Goal: Transaction & Acquisition: Download file/media

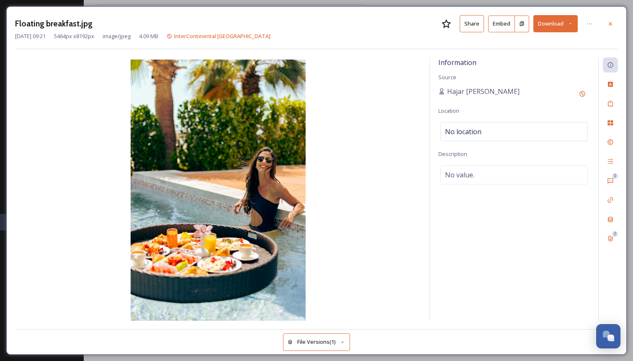
click at [549, 22] on button "Download" at bounding box center [556, 23] width 44 height 17
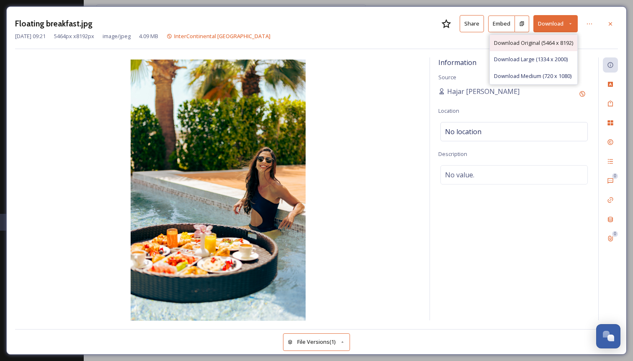
click at [540, 41] on span "Download Original (5464 x 8192)" at bounding box center [533, 43] width 79 height 8
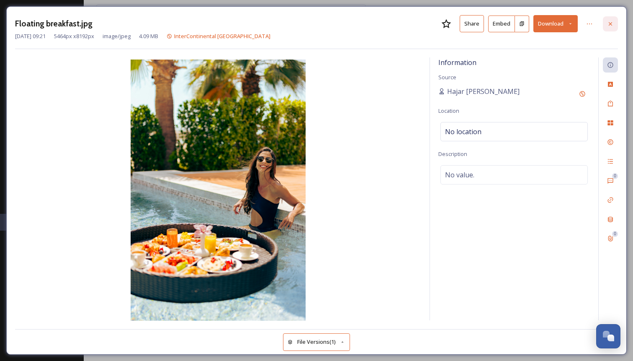
click at [614, 25] on icon at bounding box center [610, 24] width 7 height 7
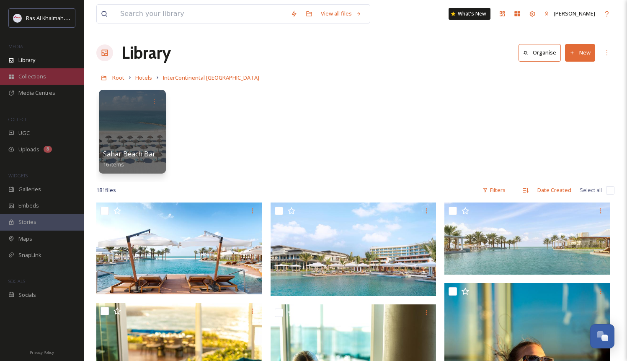
click at [37, 74] on span "Collections" at bounding box center [32, 76] width 28 height 8
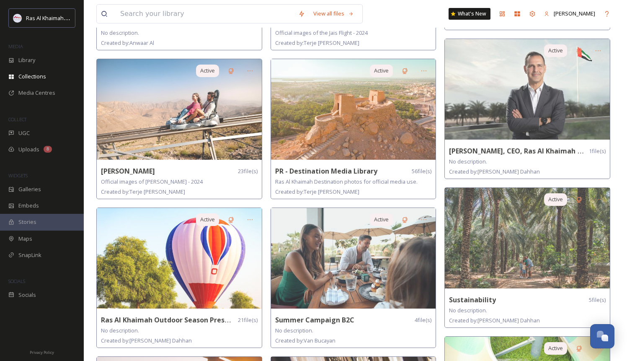
scroll to position [478, 0]
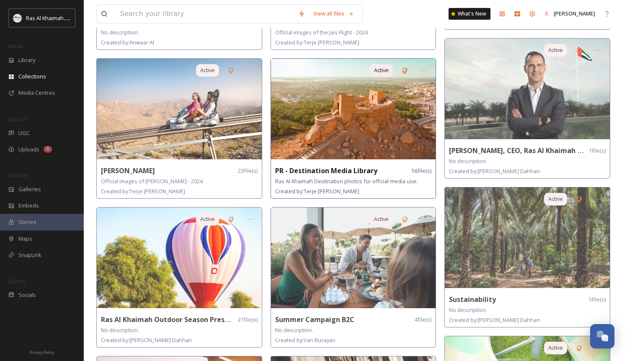
click at [352, 120] on img at bounding box center [353, 109] width 165 height 101
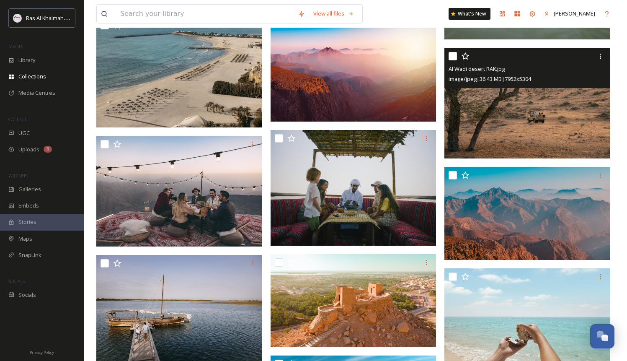
scroll to position [601, 0]
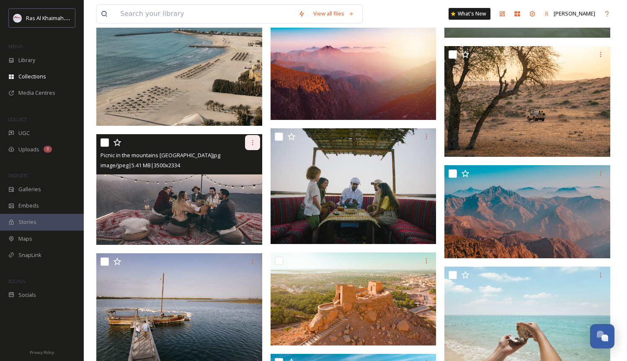
click at [251, 141] on icon at bounding box center [252, 142] width 7 height 7
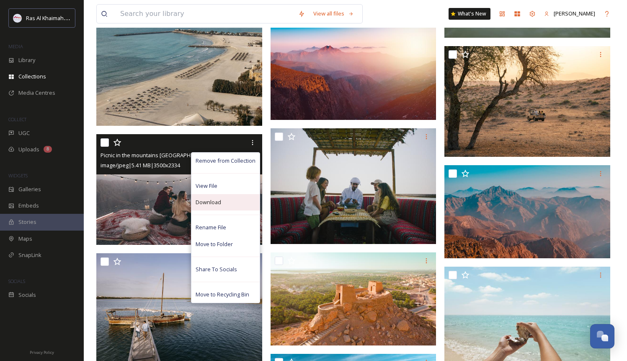
click at [234, 200] on div "Download" at bounding box center [225, 202] width 68 height 16
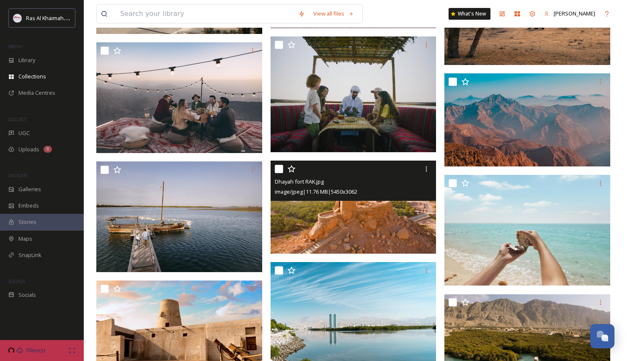
scroll to position [693, 0]
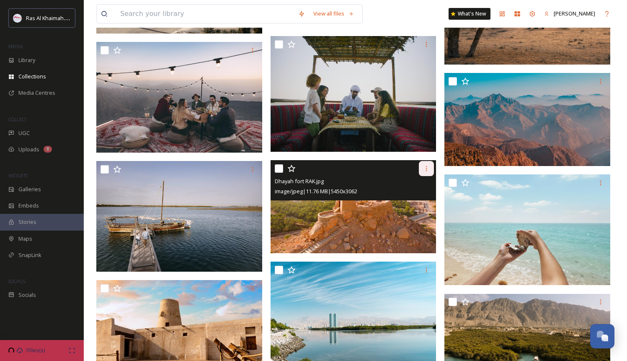
click at [426, 165] on icon at bounding box center [426, 168] width 7 height 7
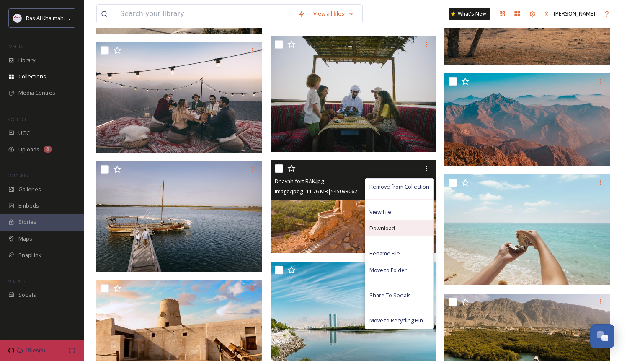
click at [398, 229] on div "Download" at bounding box center [399, 228] width 68 height 16
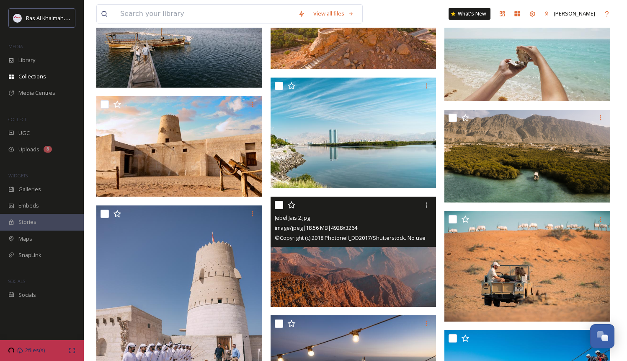
scroll to position [877, 0]
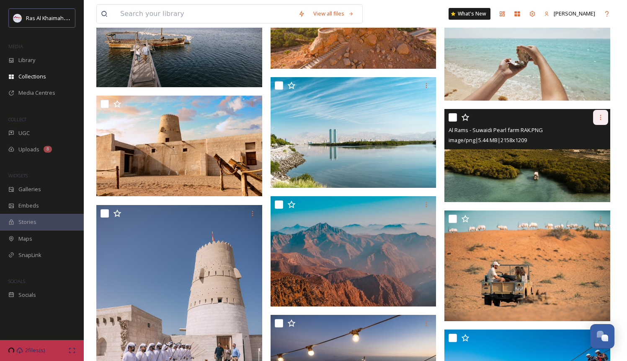
click at [604, 119] on icon at bounding box center [600, 117] width 7 height 7
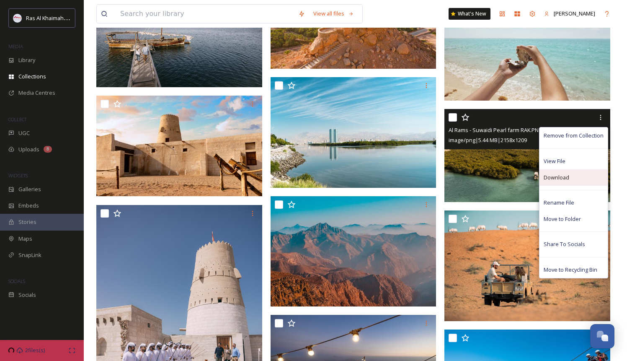
click at [568, 177] on span "Download" at bounding box center [557, 177] width 26 height 8
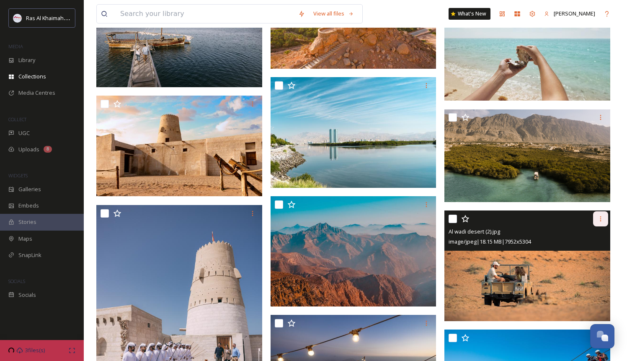
click at [599, 220] on icon at bounding box center [600, 218] width 7 height 7
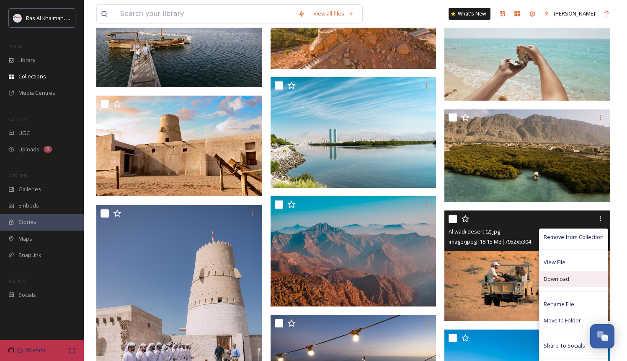
click at [564, 282] on span "Download" at bounding box center [557, 279] width 26 height 8
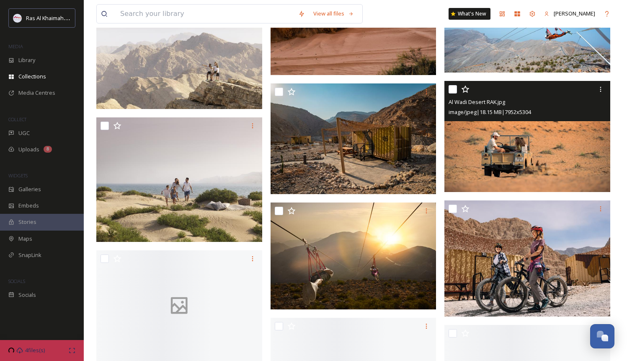
scroll to position [1718, 0]
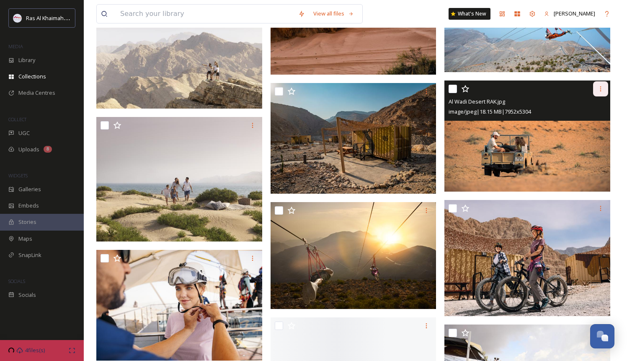
click at [602, 85] on icon at bounding box center [600, 88] width 7 height 7
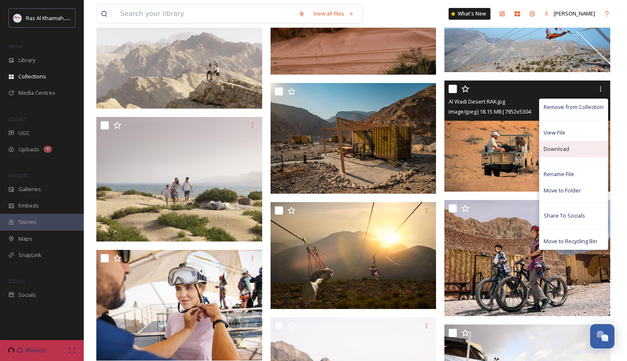
click at [566, 150] on span "Download" at bounding box center [557, 149] width 26 height 8
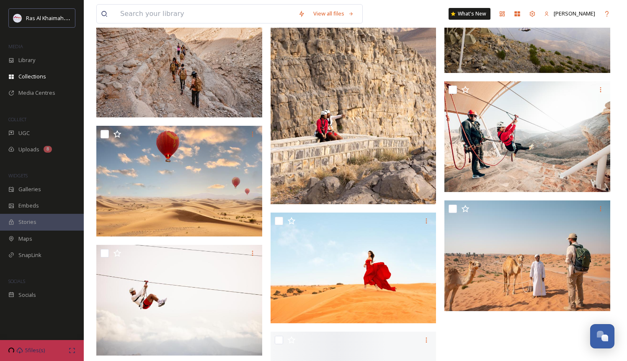
scroll to position [2080, 0]
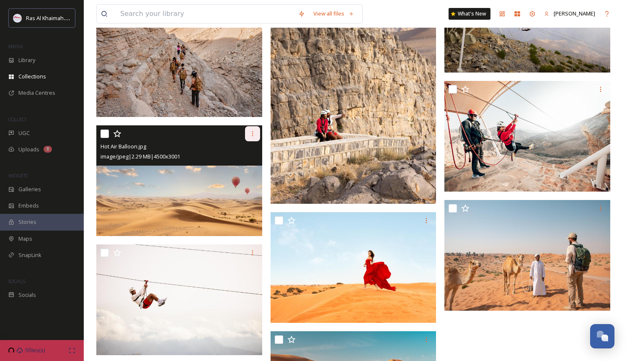
click at [252, 134] on icon at bounding box center [252, 133] width 7 height 7
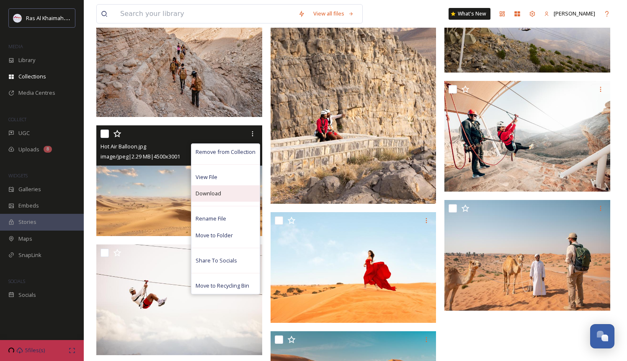
click at [218, 195] on span "Download" at bounding box center [209, 193] width 26 height 8
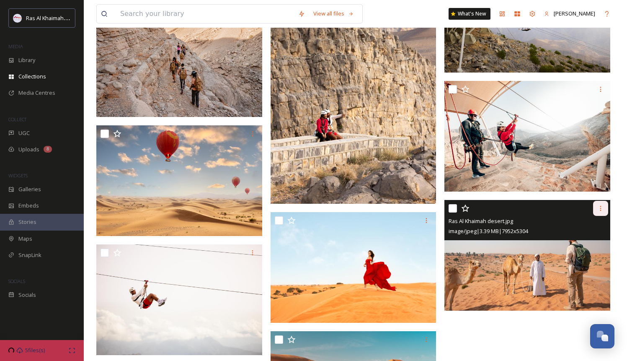
click at [598, 207] on icon at bounding box center [600, 208] width 7 height 7
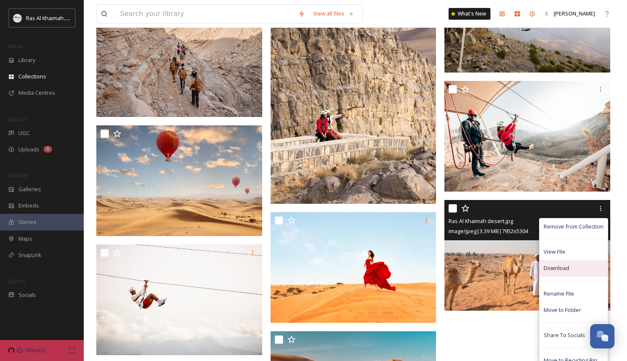
click at [558, 262] on div "Download" at bounding box center [574, 268] width 68 height 16
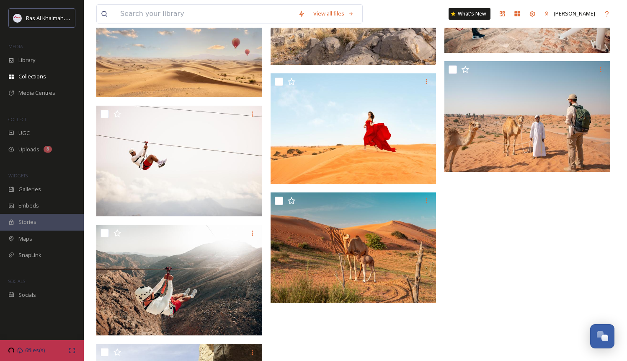
scroll to position [2330, 0]
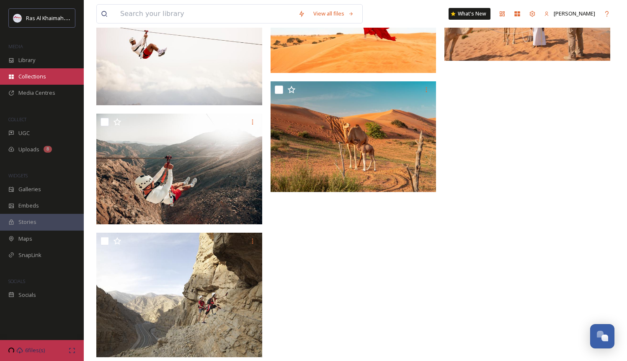
click at [28, 83] on div "Collections" at bounding box center [42, 76] width 84 height 16
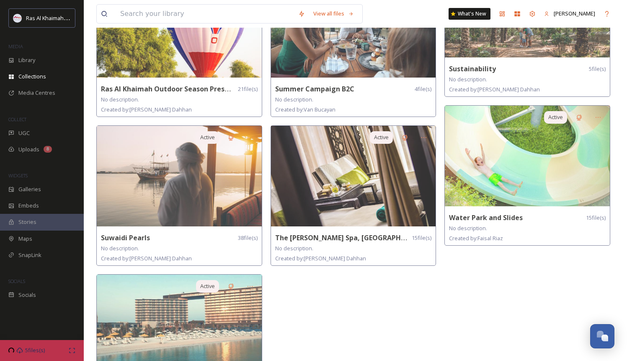
scroll to position [710, 0]
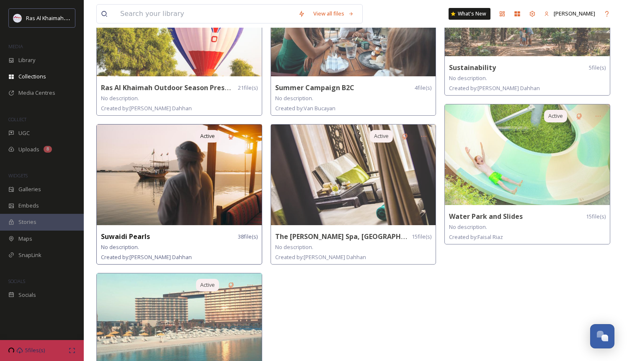
click at [180, 172] on img at bounding box center [179, 174] width 165 height 101
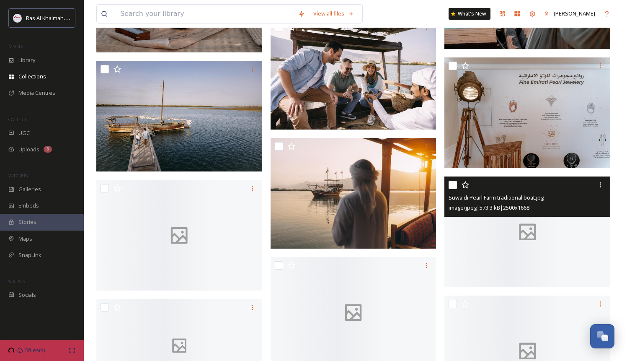
scroll to position [972, 0]
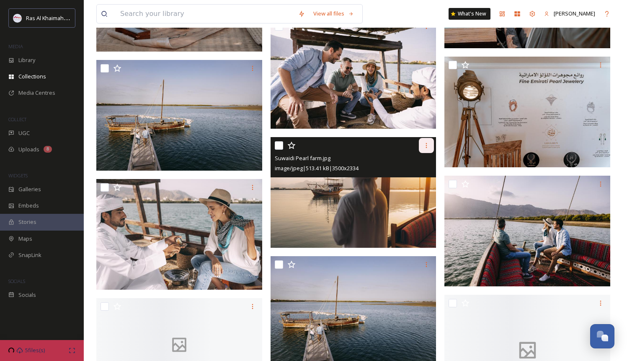
click at [427, 144] on icon at bounding box center [426, 145] width 7 height 7
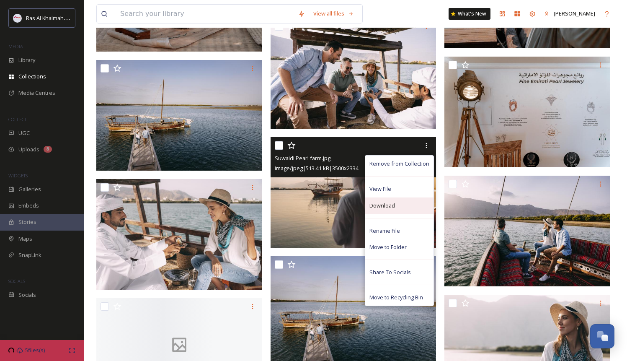
click at [401, 206] on div "Download" at bounding box center [399, 205] width 68 height 16
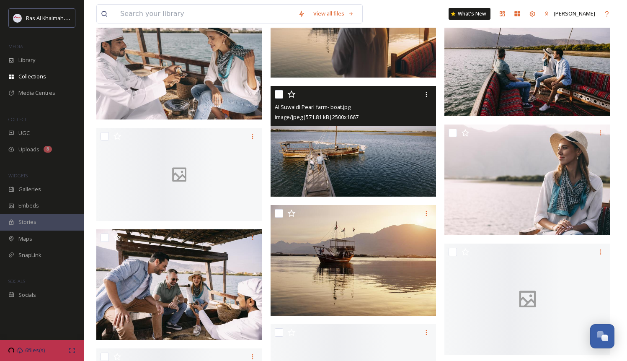
scroll to position [1143, 0]
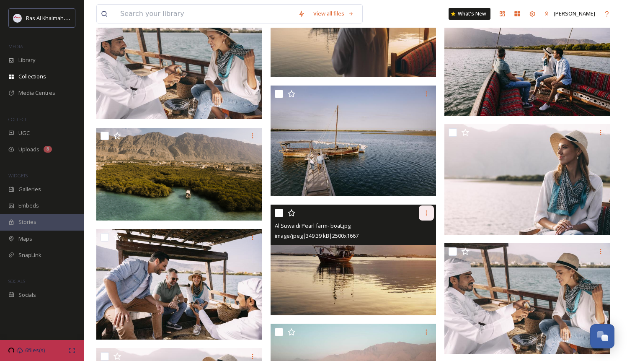
click at [424, 212] on icon at bounding box center [426, 212] width 7 height 7
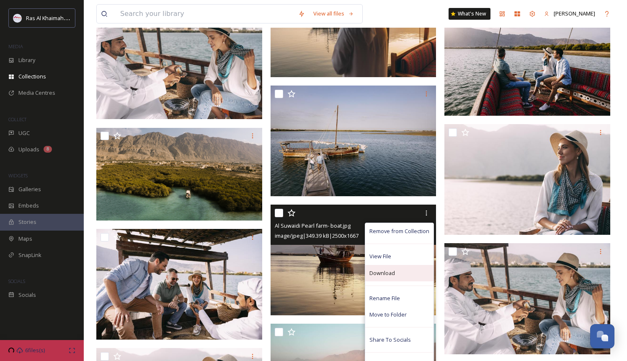
drag, startPoint x: 402, startPoint y: 275, endPoint x: 407, endPoint y: 276, distance: 5.5
click at [407, 276] on div "Download" at bounding box center [399, 273] width 68 height 16
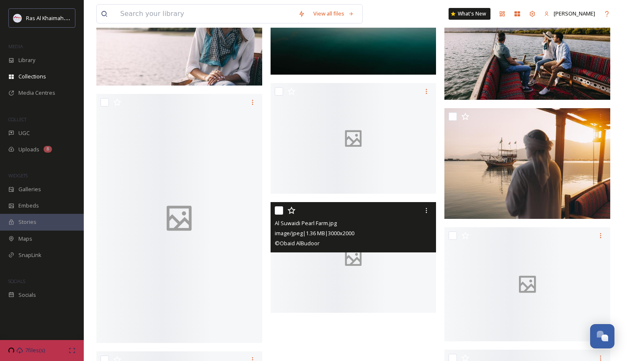
scroll to position [1516, 0]
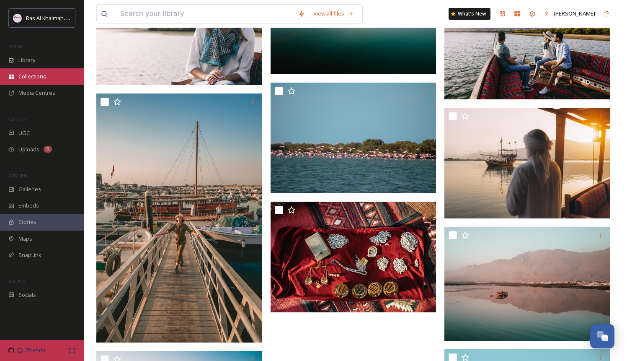
click at [35, 75] on span "Collections" at bounding box center [32, 76] width 28 height 8
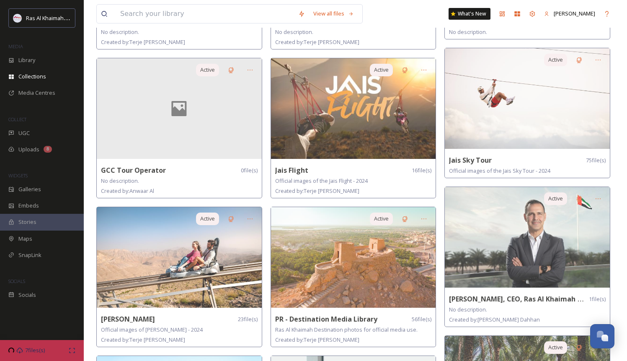
scroll to position [331, 0]
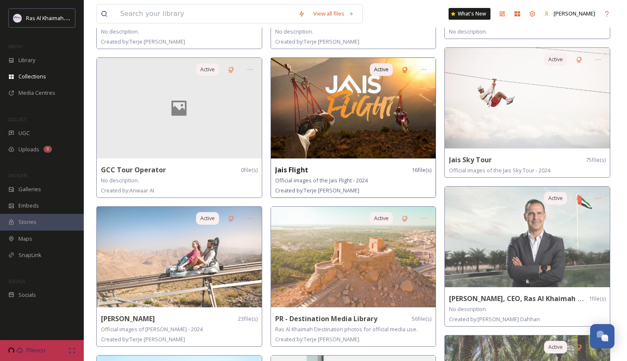
click at [358, 134] on img at bounding box center [353, 108] width 165 height 101
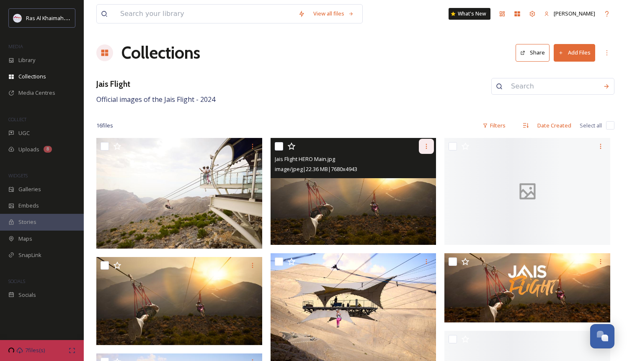
click at [427, 146] on icon at bounding box center [426, 146] width 1 height 5
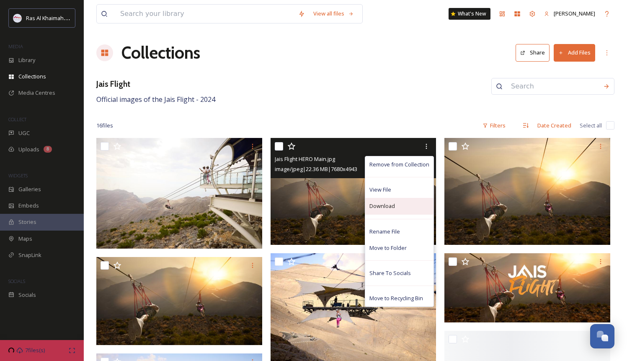
click at [385, 206] on span "Download" at bounding box center [383, 206] width 26 height 8
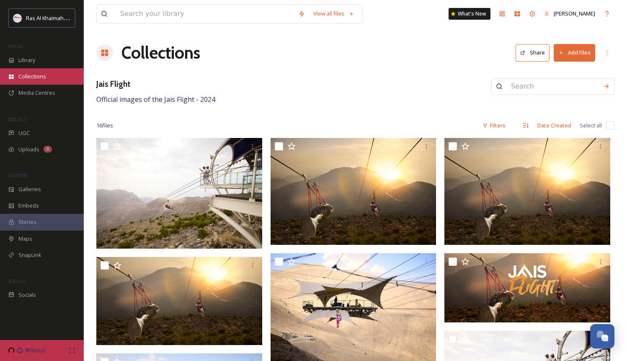
click at [35, 70] on div "Collections" at bounding box center [42, 76] width 84 height 16
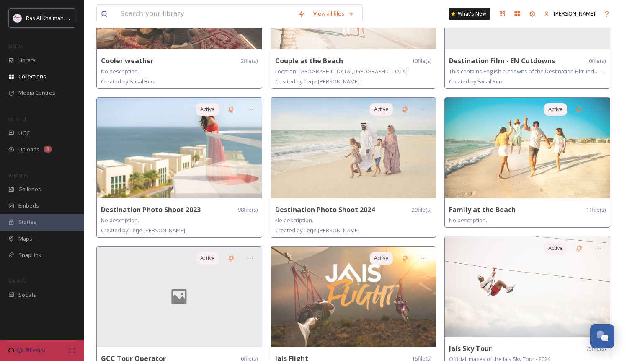
scroll to position [57, 0]
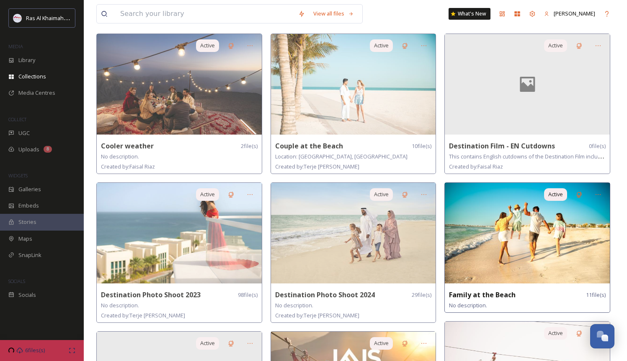
click at [530, 252] on img at bounding box center [527, 233] width 165 height 101
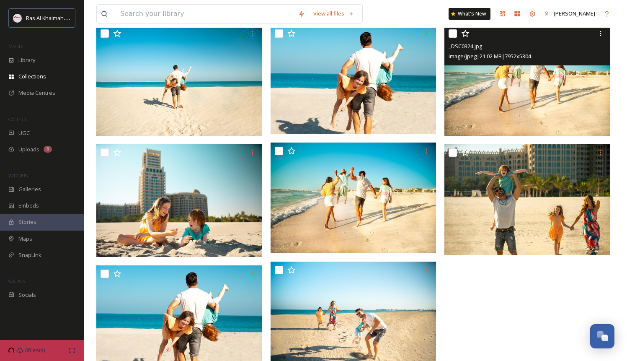
scroll to position [249, 0]
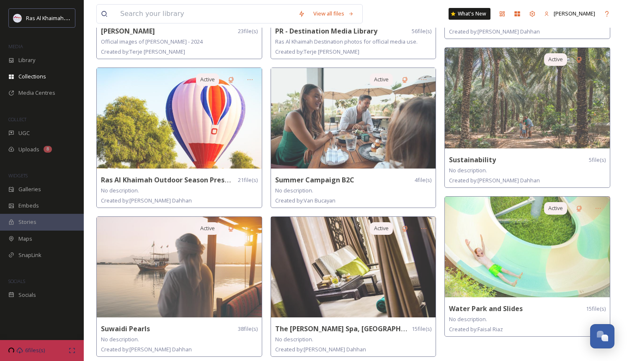
scroll to position [618, 0]
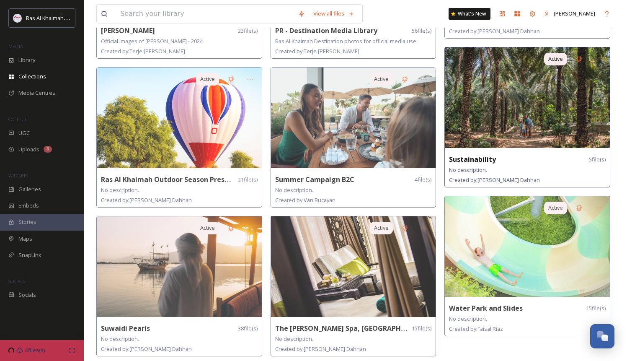
click at [509, 96] on img at bounding box center [527, 97] width 165 height 101
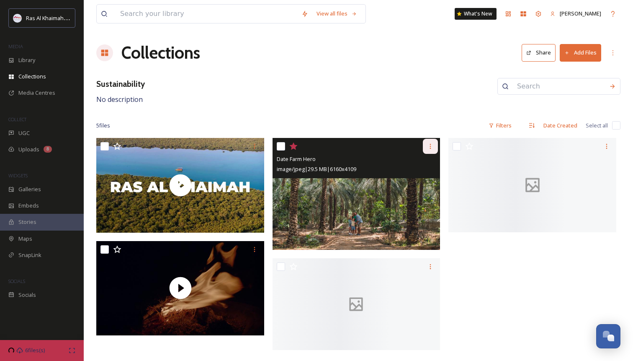
click at [429, 145] on icon at bounding box center [430, 146] width 7 height 7
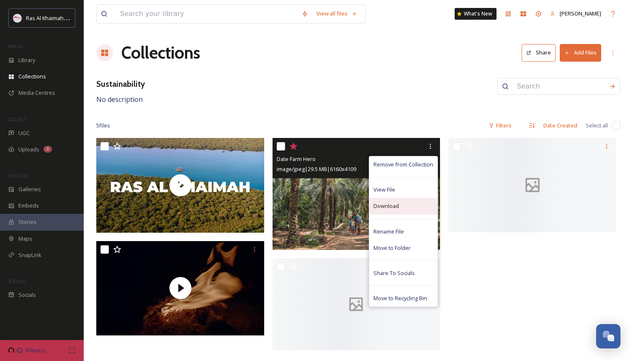
click at [388, 204] on span "Download" at bounding box center [387, 206] width 26 height 8
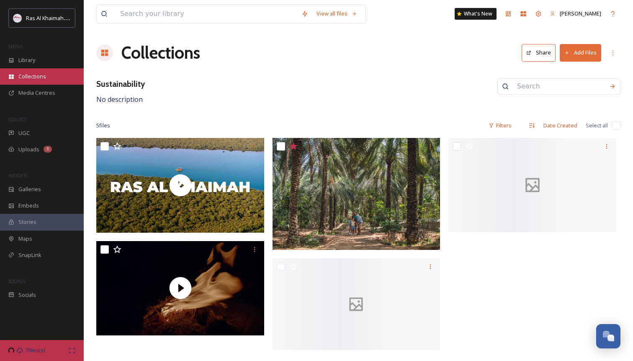
click at [21, 81] on div "Collections" at bounding box center [42, 76] width 84 height 16
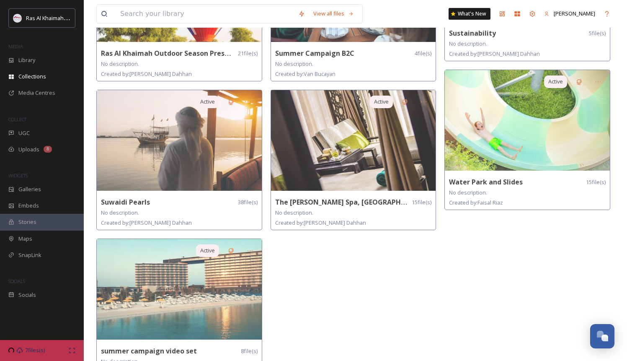
scroll to position [764, 0]
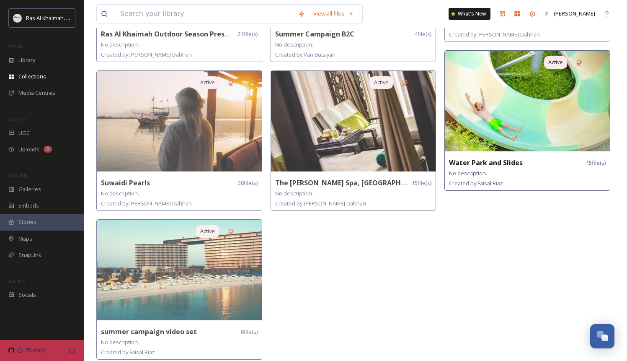
click at [537, 94] on img at bounding box center [527, 101] width 165 height 101
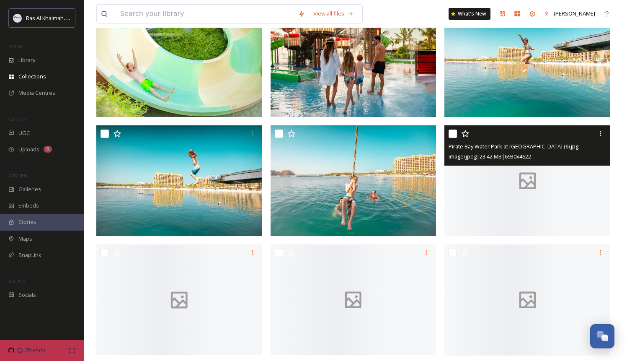
scroll to position [251, 0]
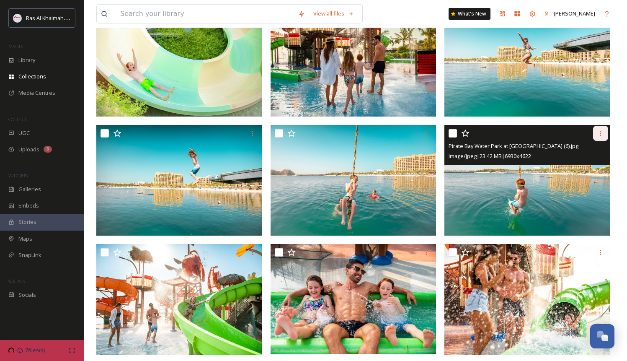
click at [602, 134] on icon at bounding box center [600, 133] width 7 height 7
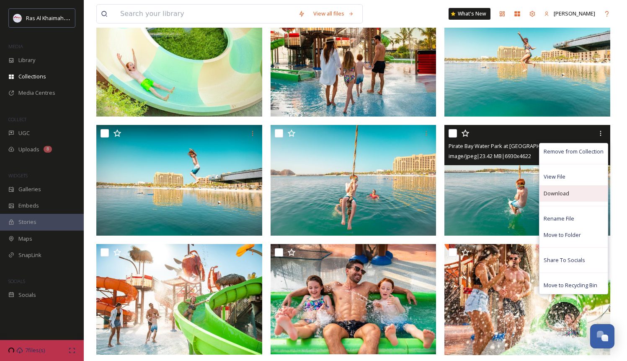
click at [560, 194] on span "Download" at bounding box center [557, 193] width 26 height 8
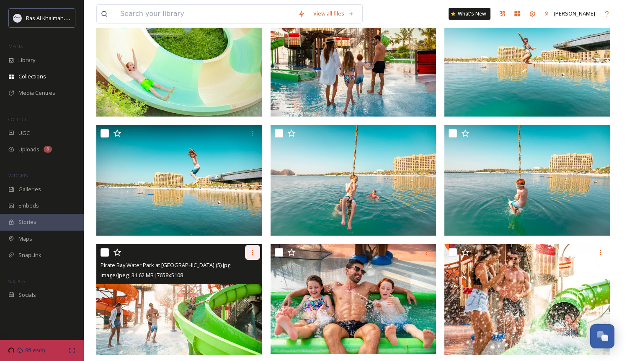
click at [252, 254] on icon at bounding box center [252, 252] width 1 height 5
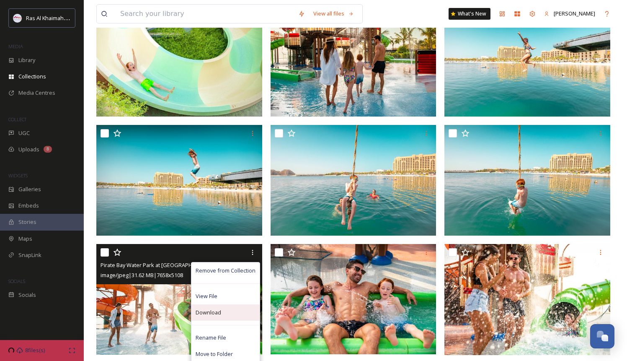
click at [239, 313] on div "Download" at bounding box center [225, 312] width 68 height 16
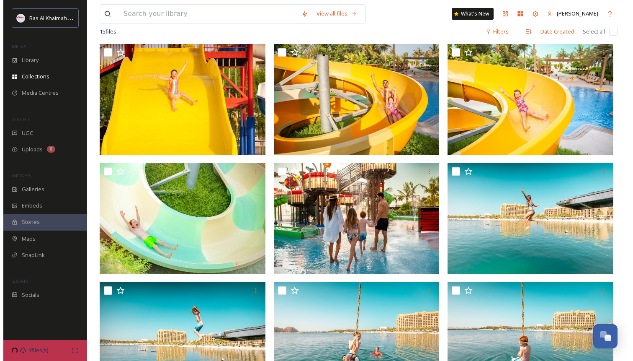
scroll to position [0, 0]
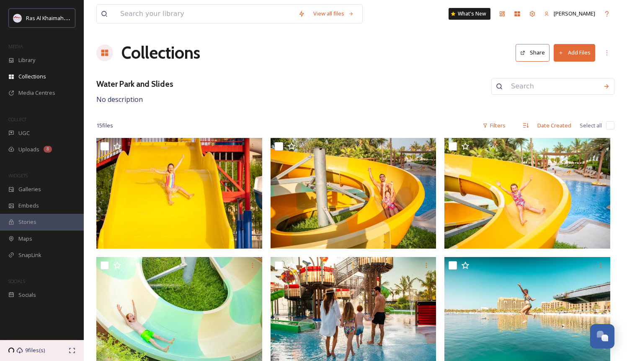
click at [58, 346] on div "9 files(s)" at bounding box center [42, 350] width 84 height 21
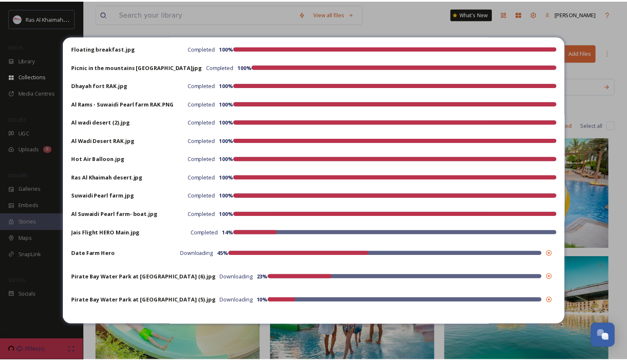
scroll to position [30, 0]
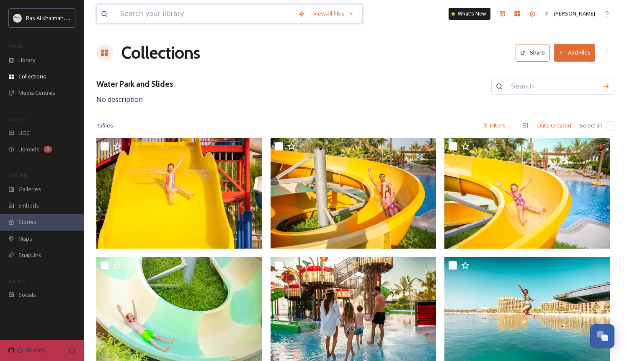
click at [185, 21] on input at bounding box center [205, 14] width 178 height 18
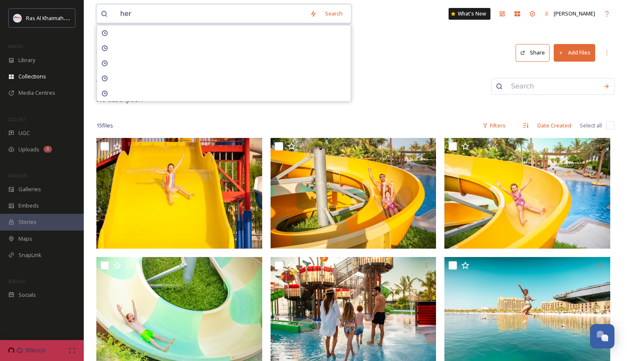
type input "hero"
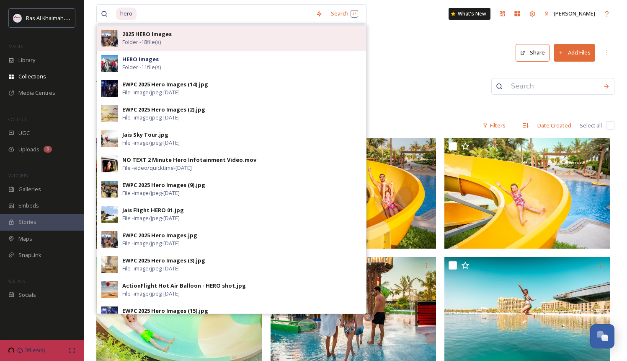
click at [161, 36] on strong "2025 HERO Images" at bounding box center [146, 34] width 49 height 8
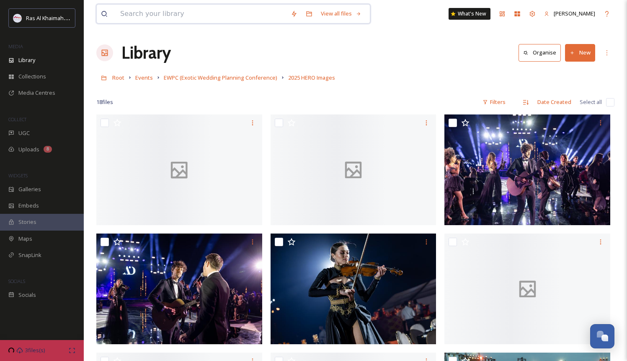
click at [163, 13] on input at bounding box center [201, 14] width 171 height 18
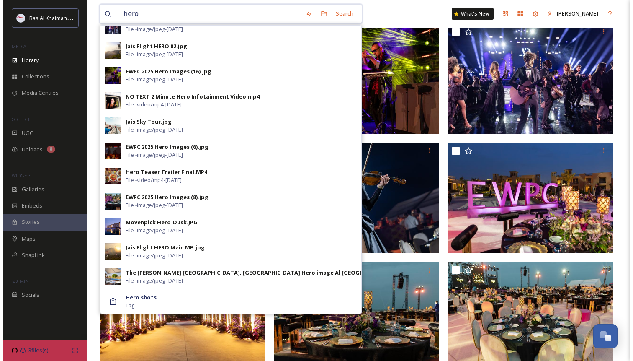
scroll to position [91, 0]
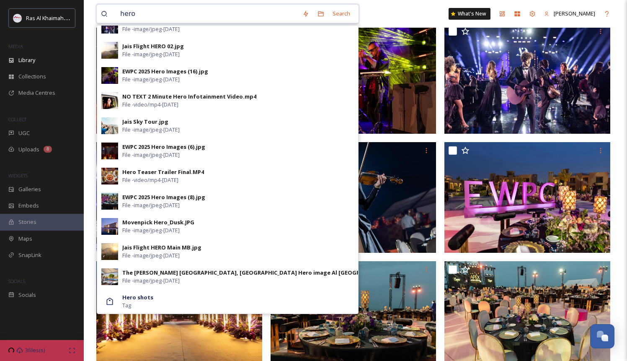
type input "hero"
click at [41, 351] on span "2 files(s)" at bounding box center [35, 350] width 20 height 8
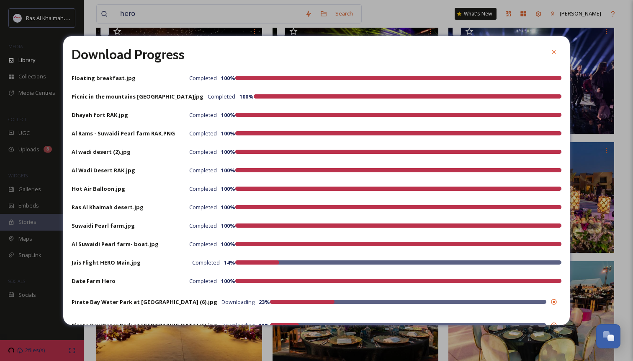
scroll to position [25, 0]
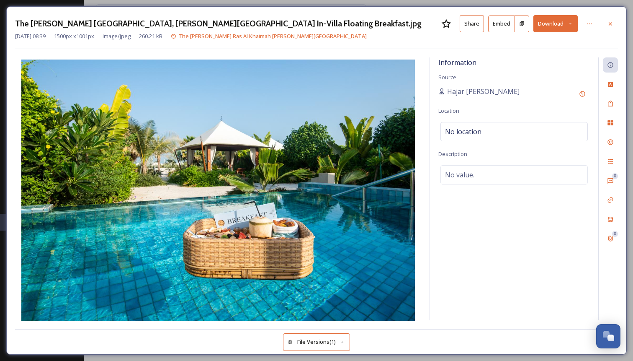
click at [546, 26] on button "Download" at bounding box center [556, 23] width 44 height 17
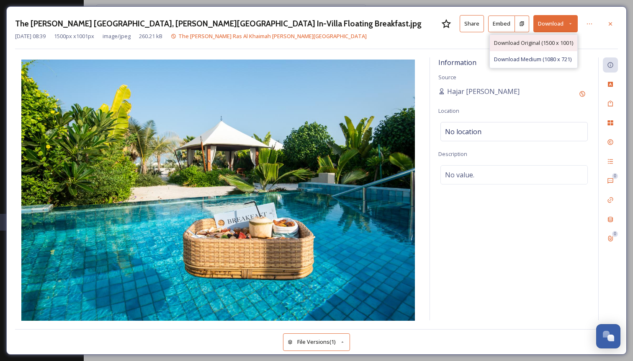
click at [530, 41] on span "Download Original (1500 x 1001)" at bounding box center [533, 43] width 79 height 8
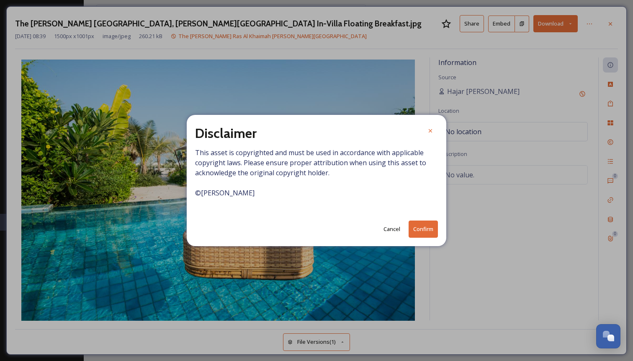
click at [430, 245] on div "Disclaimer This asset is copyrighted and must be used in accordance with applic…" at bounding box center [317, 180] width 260 height 131
click at [424, 226] on button "Confirm" at bounding box center [423, 228] width 29 height 17
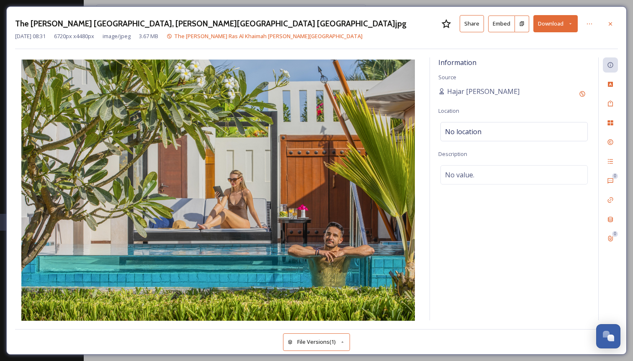
click at [548, 24] on button "Download" at bounding box center [556, 23] width 44 height 17
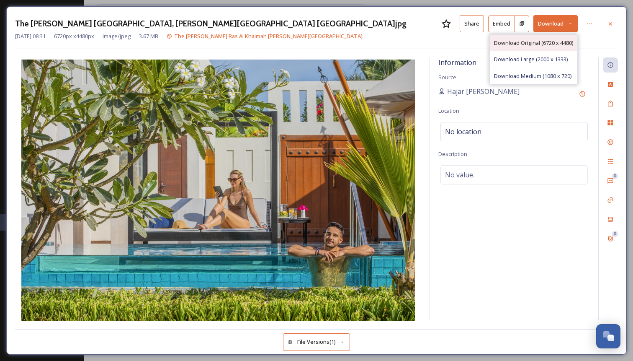
click at [512, 46] on span "Download Original (6720 x 4480)" at bounding box center [533, 43] width 79 height 8
